Goal: Transaction & Acquisition: Purchase product/service

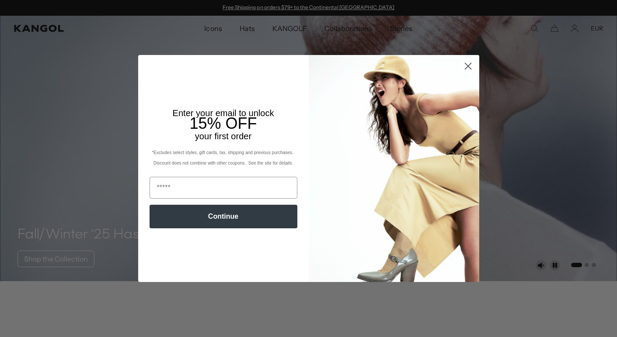
scroll to position [0, 180]
click at [472, 66] on circle "Close dialog" at bounding box center [467, 66] width 14 height 14
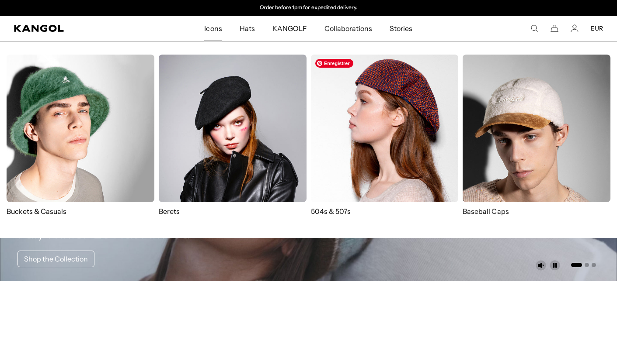
click at [355, 107] on img at bounding box center [385, 129] width 148 height 148
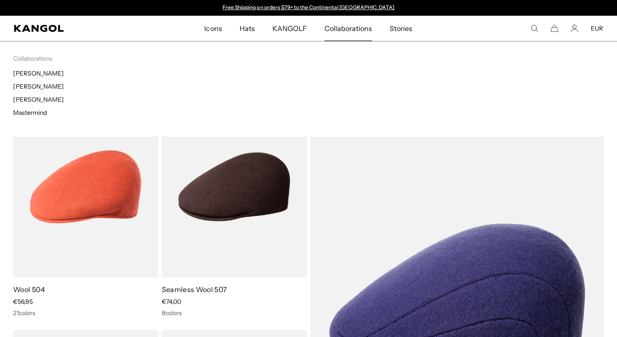
click at [346, 34] on span "Collaborations" at bounding box center [348, 28] width 48 height 25
click at [344, 27] on span "Collaborations" at bounding box center [348, 28] width 48 height 25
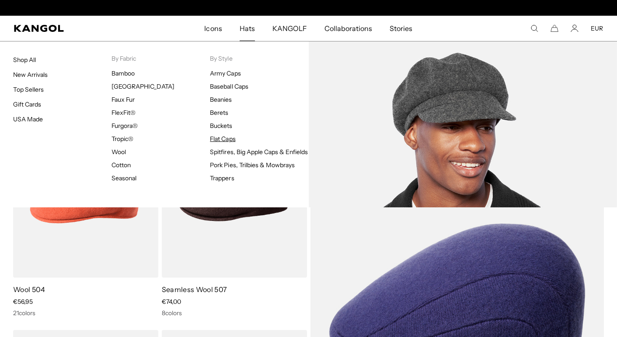
scroll to position [0, 0]
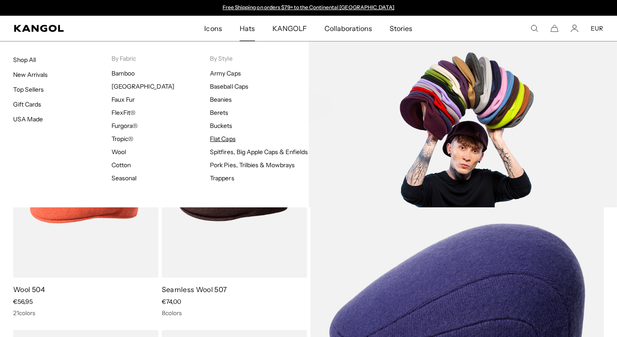
click at [220, 137] on link "Flat Caps" at bounding box center [222, 139] width 25 height 8
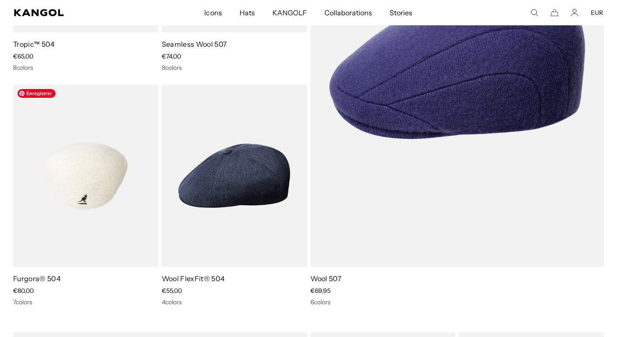
click at [90, 150] on img at bounding box center [85, 176] width 145 height 182
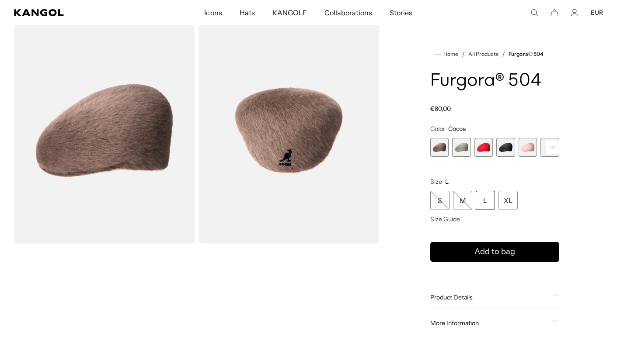
click at [460, 149] on span "2 of 7" at bounding box center [461, 147] width 19 height 19
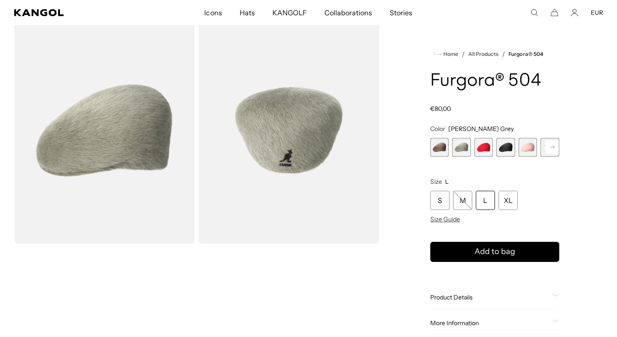
click at [505, 152] on span "4 of 7" at bounding box center [505, 147] width 19 height 19
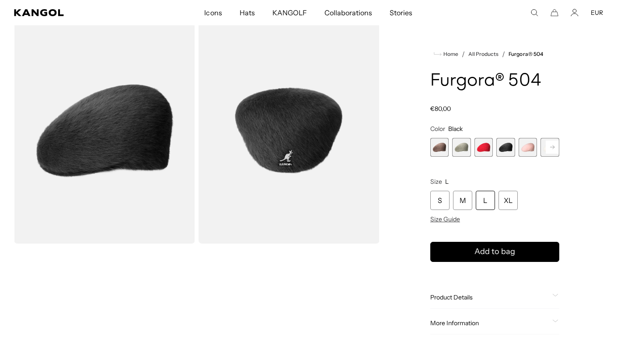
scroll to position [0, 180]
click at [546, 153] on rect at bounding box center [552, 147] width 13 height 13
click at [528, 146] on span "6 of 7" at bounding box center [527, 147] width 19 height 19
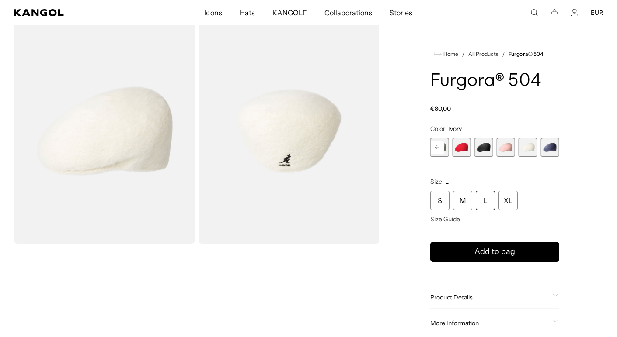
click at [553, 150] on span "7 of 7" at bounding box center [549, 147] width 19 height 19
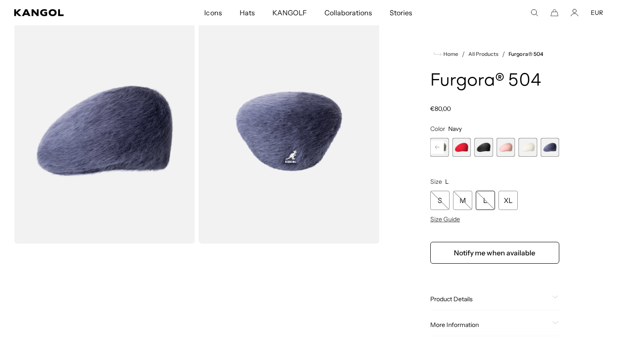
scroll to position [0, 180]
click at [433, 148] on rect at bounding box center [437, 147] width 13 height 13
click at [433, 148] on span "1 of 7" at bounding box center [439, 147] width 19 height 19
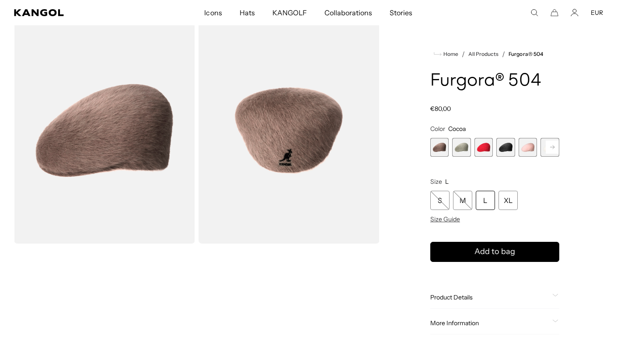
click at [462, 149] on span "2 of 7" at bounding box center [461, 147] width 19 height 19
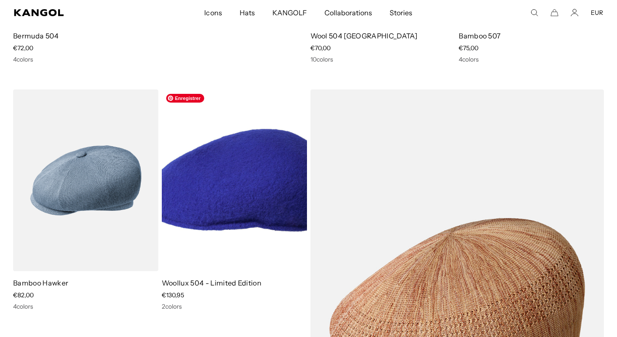
click at [267, 169] on img at bounding box center [234, 181] width 145 height 182
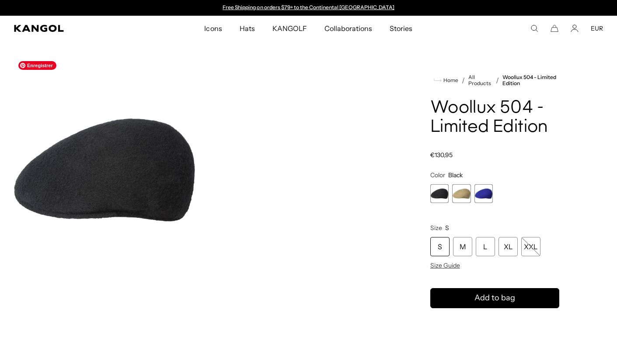
click at [149, 199] on img "Gallery Viewer" at bounding box center [104, 170] width 181 height 226
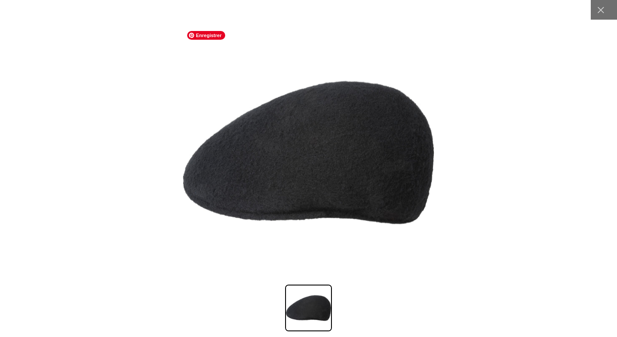
scroll to position [0, 180]
click at [102, 127] on div at bounding box center [308, 168] width 617 height 337
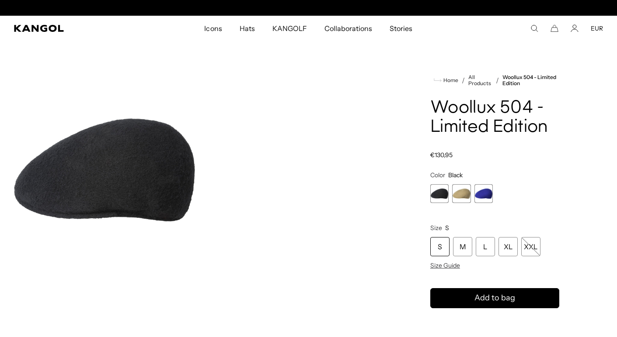
scroll to position [0, 0]
